Goal: Check status: Check status

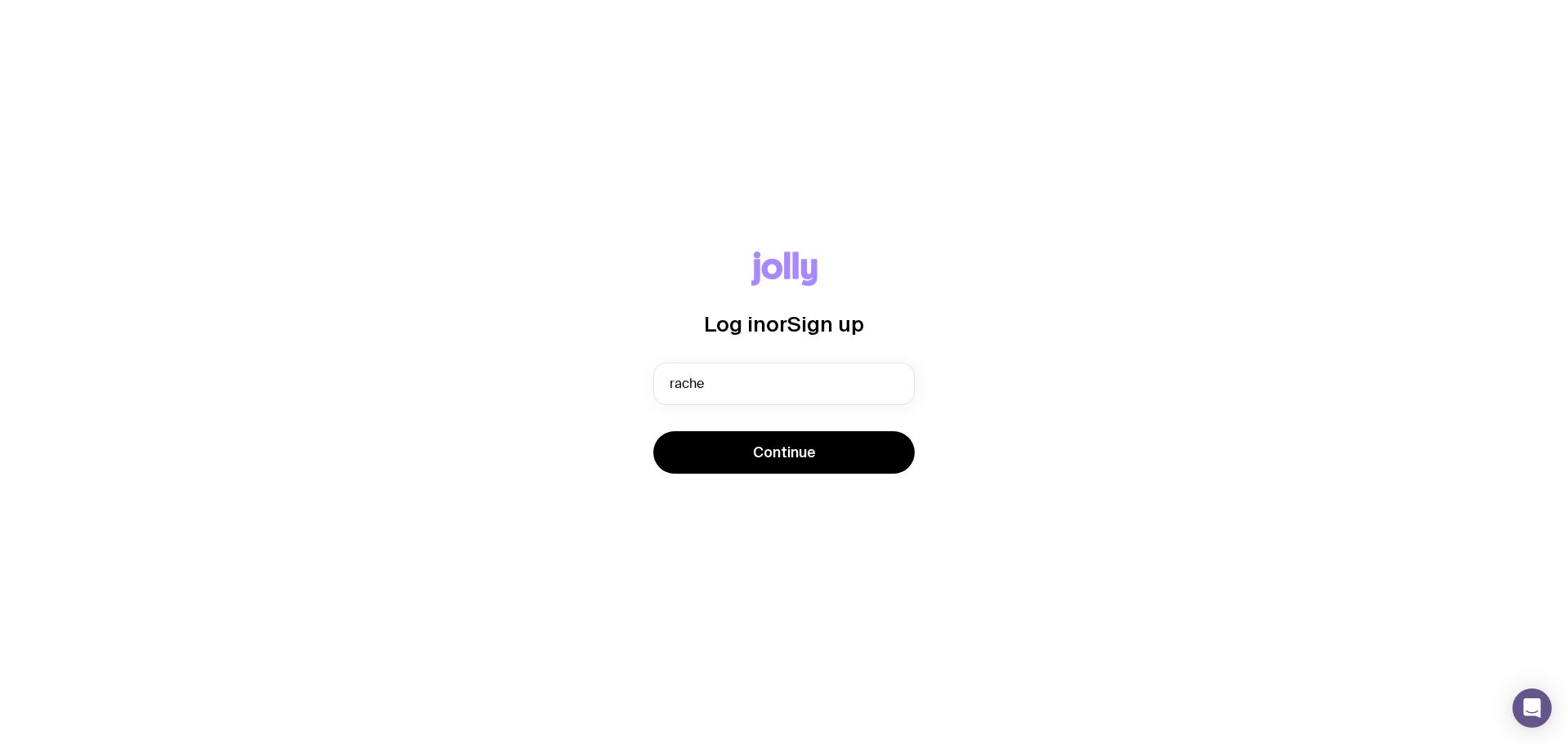
type input "[PERSON_NAME][EMAIL_ADDRESS][DOMAIN_NAME]"
click at [815, 460] on button "Continue" at bounding box center [784, 453] width 262 height 43
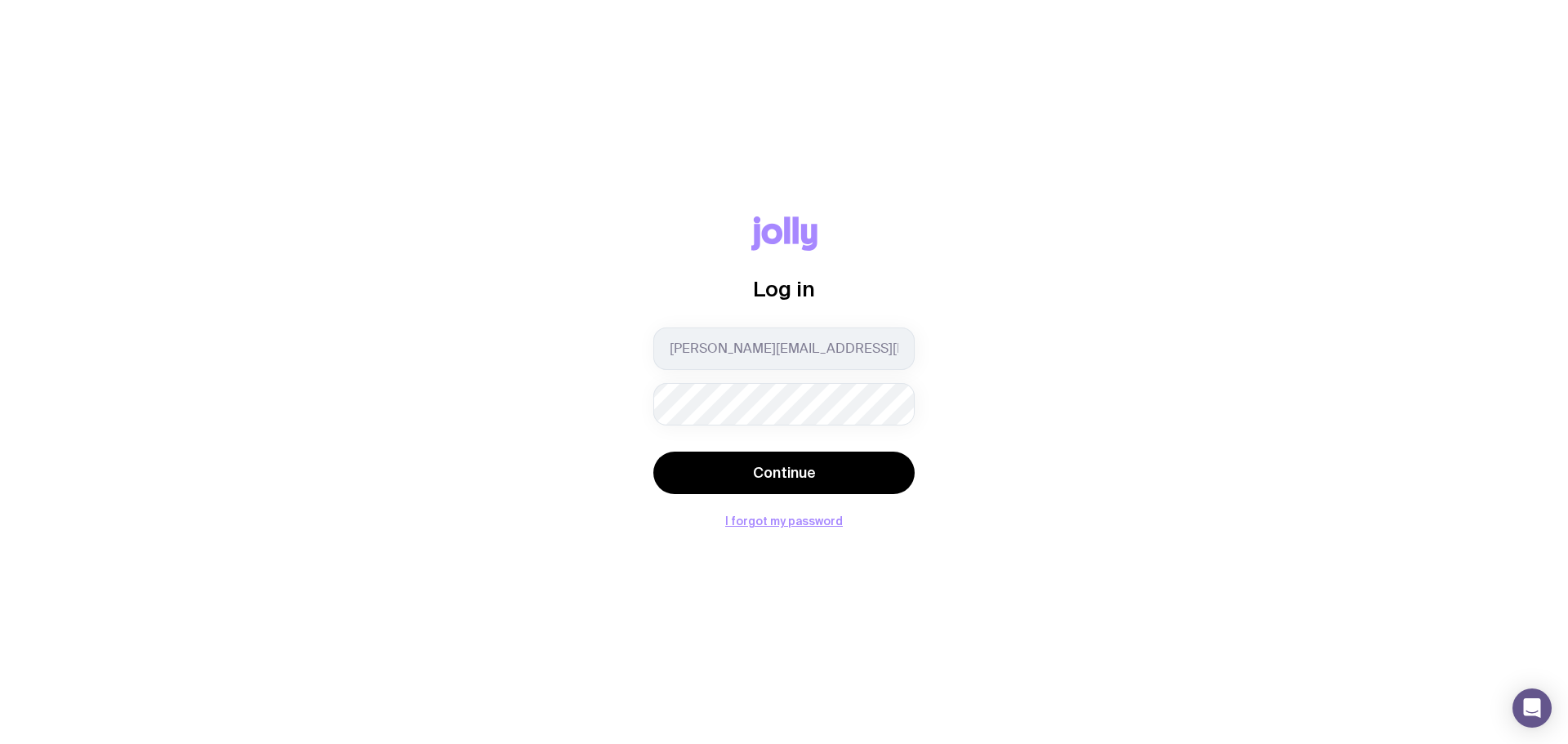
click at [883, 407] on keeper-lock "Open Keeper Popup" at bounding box center [888, 404] width 19 height 19
click at [788, 468] on span "Continue" at bounding box center [785, 473] width 63 height 19
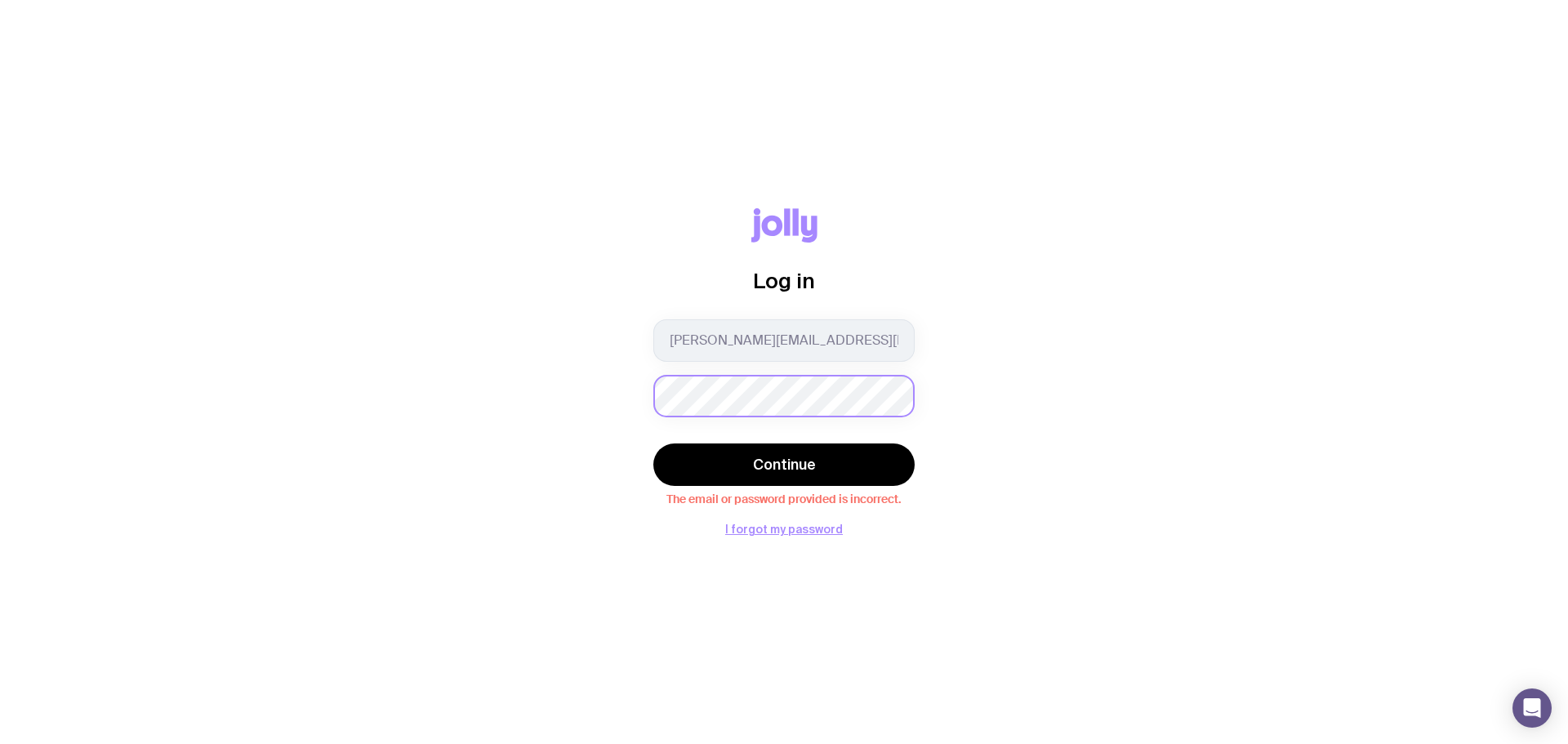
click at [584, 401] on div "Log in [PERSON_NAME][EMAIL_ADDRESS][DOMAIN_NAME] Continue The email or password…" at bounding box center [784, 372] width 1489 height 327
click at [803, 460] on span "Continue" at bounding box center [785, 465] width 63 height 19
click at [795, 529] on button "I forgot my password" at bounding box center [784, 529] width 117 height 13
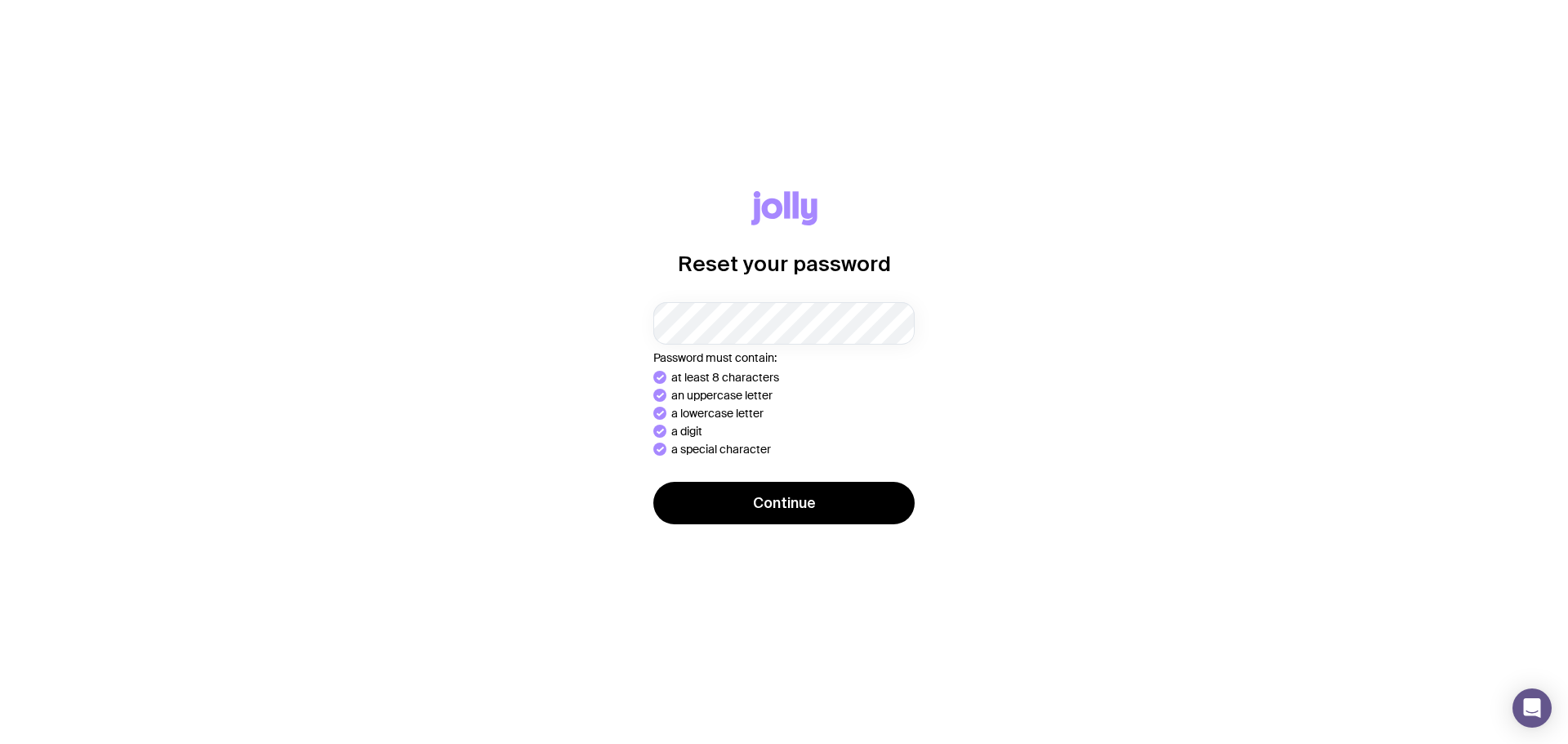
click at [787, 501] on button "Continue" at bounding box center [784, 503] width 262 height 43
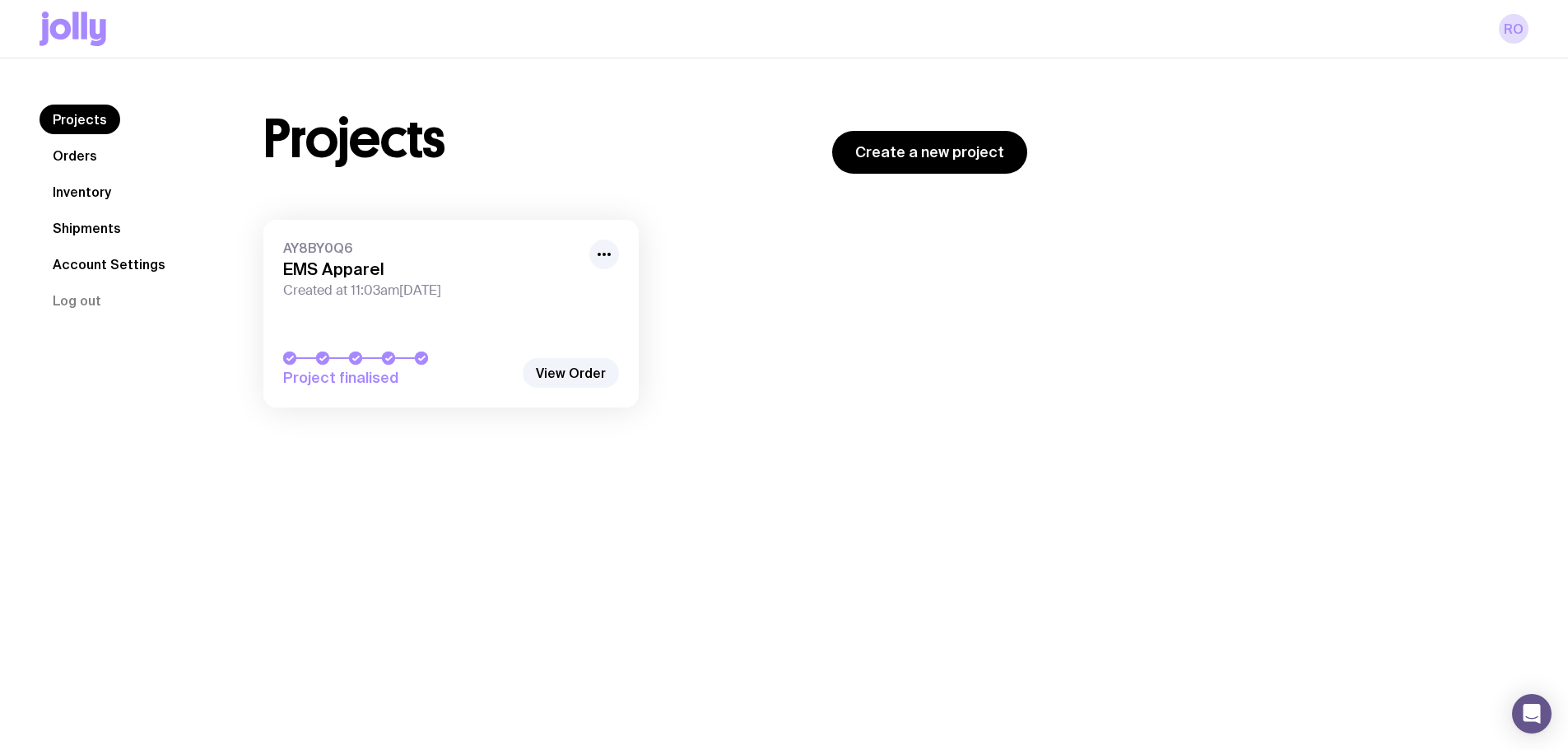
click at [557, 370] on link "View Order" at bounding box center [571, 373] width 96 height 30
